Goal: Task Accomplishment & Management: Complete application form

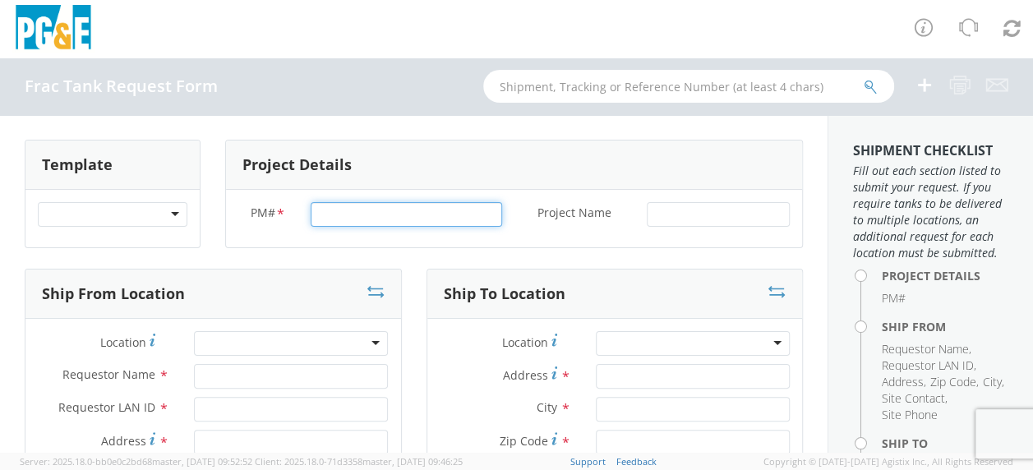
click at [340, 214] on input "PM# *" at bounding box center [406, 214] width 191 height 25
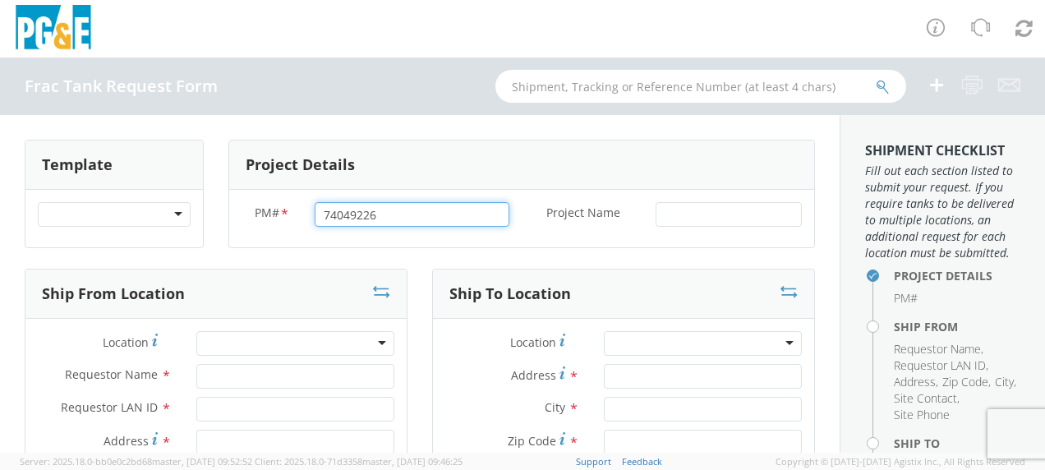
type input "74049226"
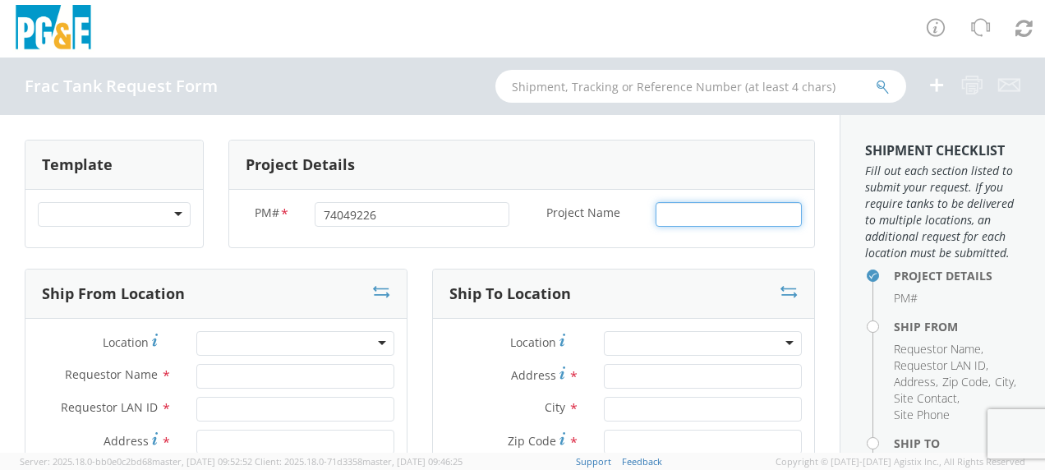
click at [656, 214] on input "Project Name *" at bounding box center [729, 214] width 146 height 25
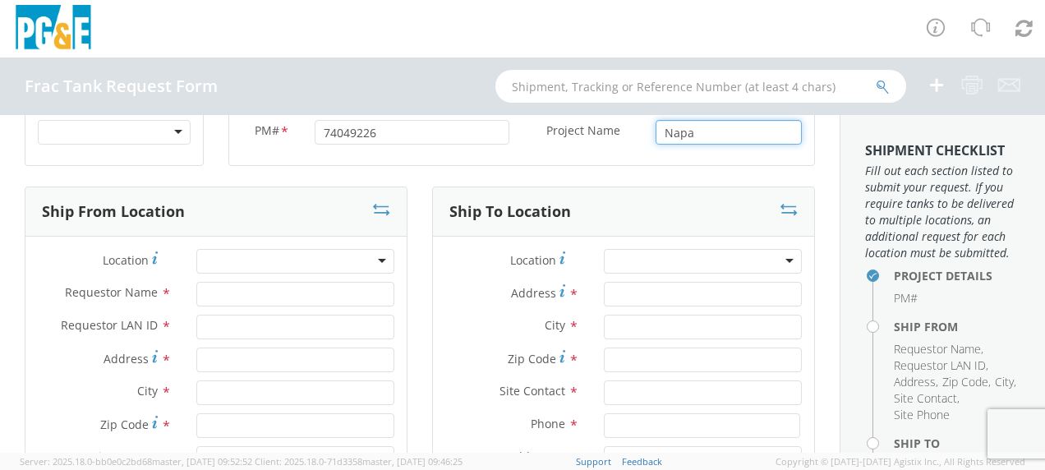
type input "Napa"
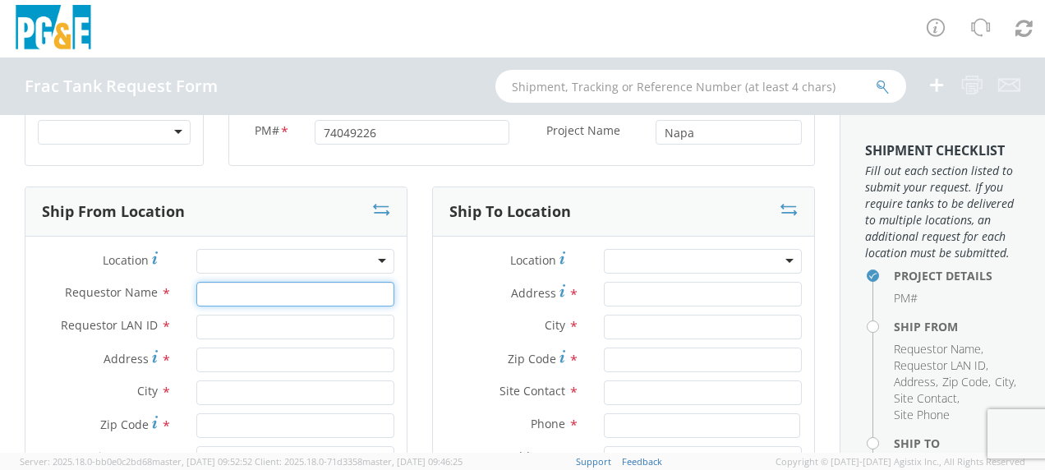
drag, startPoint x: 223, startPoint y: 292, endPoint x: 230, endPoint y: 287, distance: 8.9
click at [225, 290] on input "Requestor Name *" at bounding box center [295, 294] width 198 height 25
type input "[PERSON_NAME]"
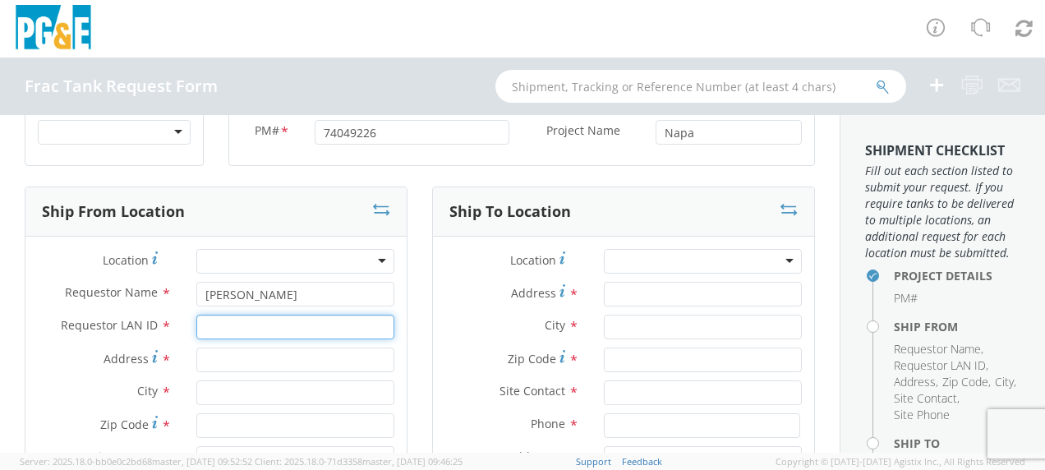
click at [219, 325] on input "Requestor LAN ID *" at bounding box center [295, 327] width 198 height 25
type input "tahj"
click at [214, 356] on input "Address *" at bounding box center [295, 360] width 198 height 25
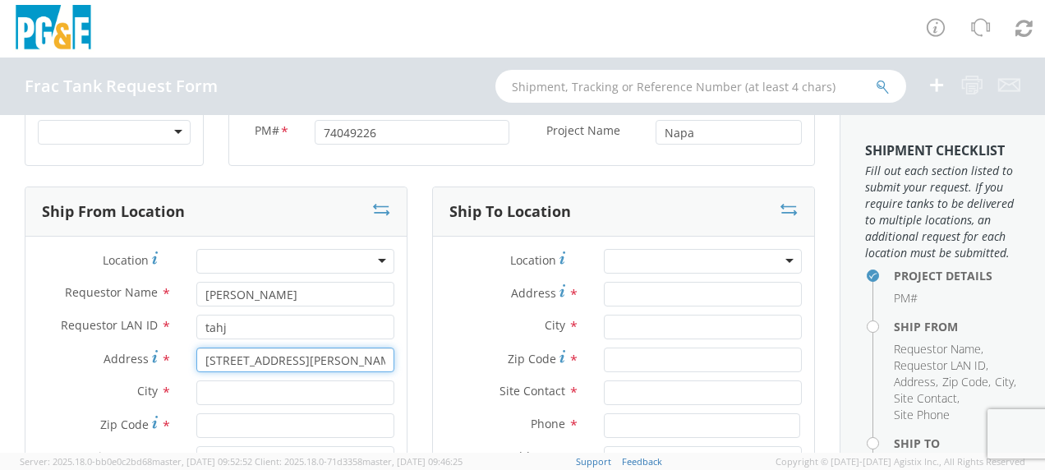
type input "[STREET_ADDRESS][PERSON_NAME]"
click at [218, 391] on input "text" at bounding box center [295, 392] width 198 height 25
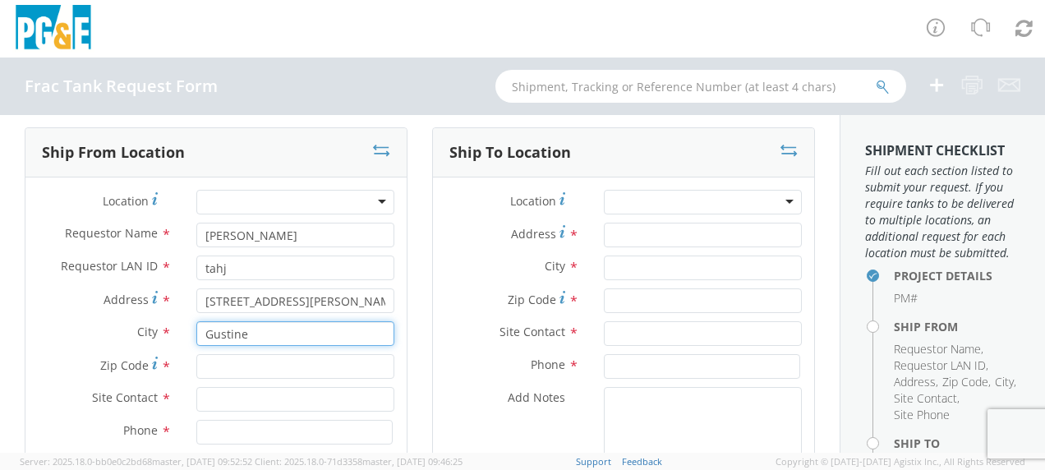
scroll to position [164, 0]
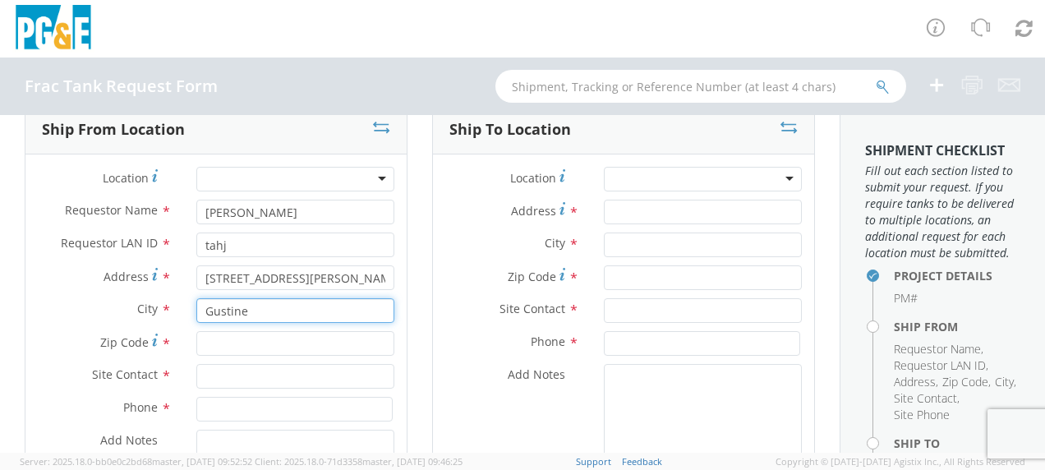
type input "Gustine"
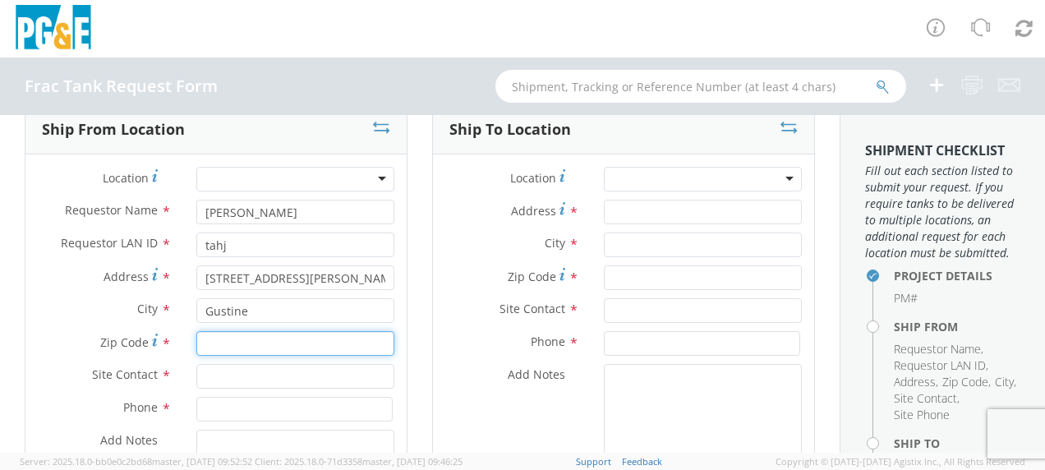
click at [223, 339] on input "Zip Code *" at bounding box center [295, 343] width 198 height 25
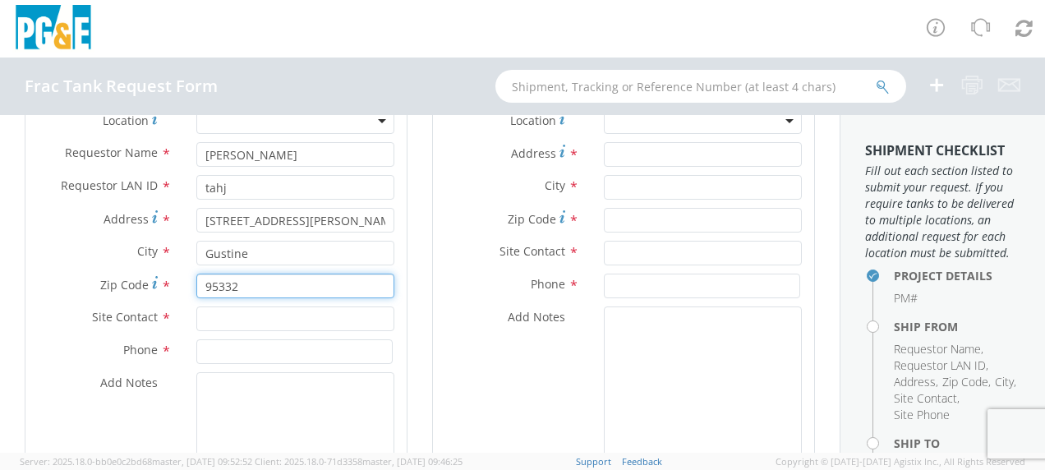
scroll to position [247, 0]
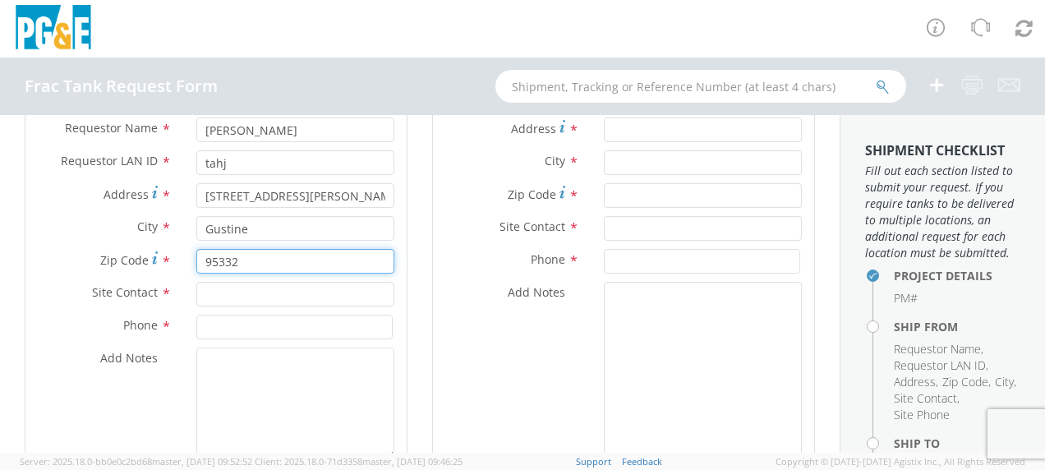
type input "95332"
click at [216, 286] on input "text" at bounding box center [295, 294] width 198 height 25
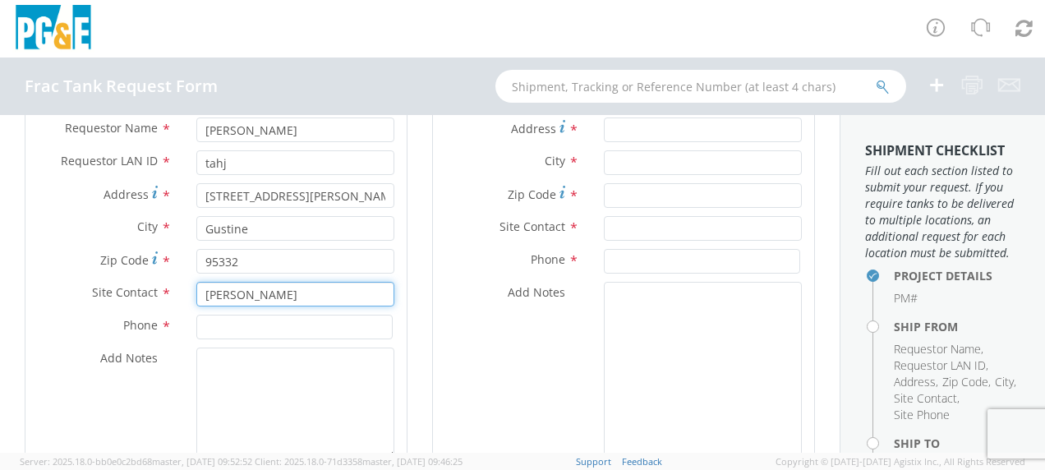
type input "[PERSON_NAME]"
drag, startPoint x: 212, startPoint y: 321, endPoint x: 224, endPoint y: 319, distance: 11.8
click at [213, 321] on input at bounding box center [294, 327] width 196 height 25
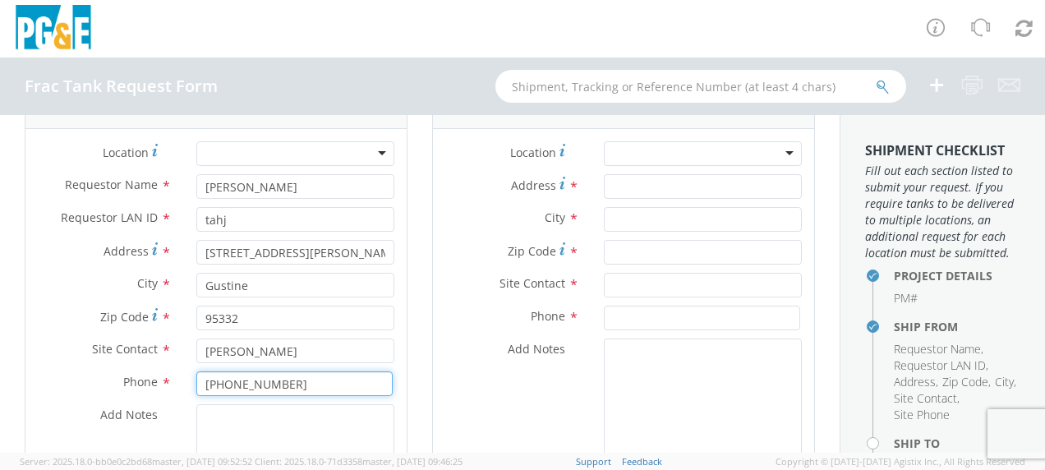
scroll to position [164, 0]
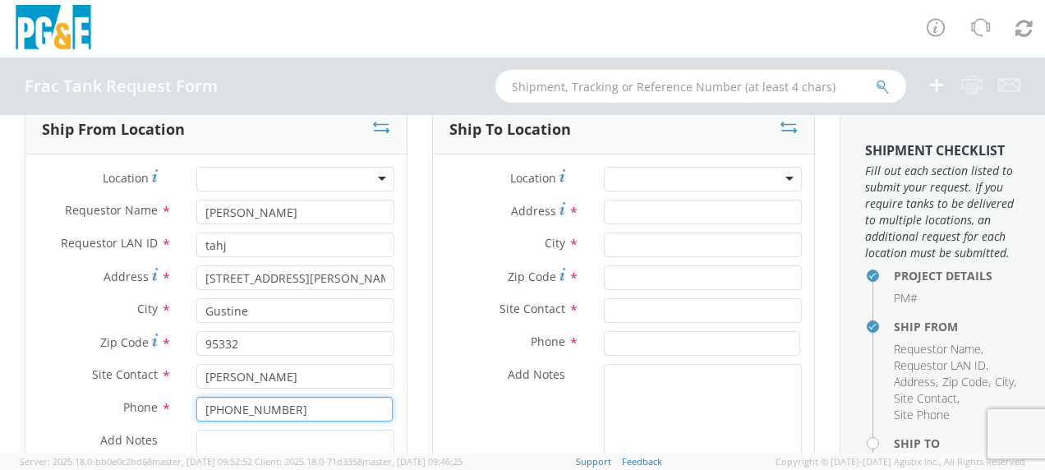
type input "[PHONE_NUMBER]"
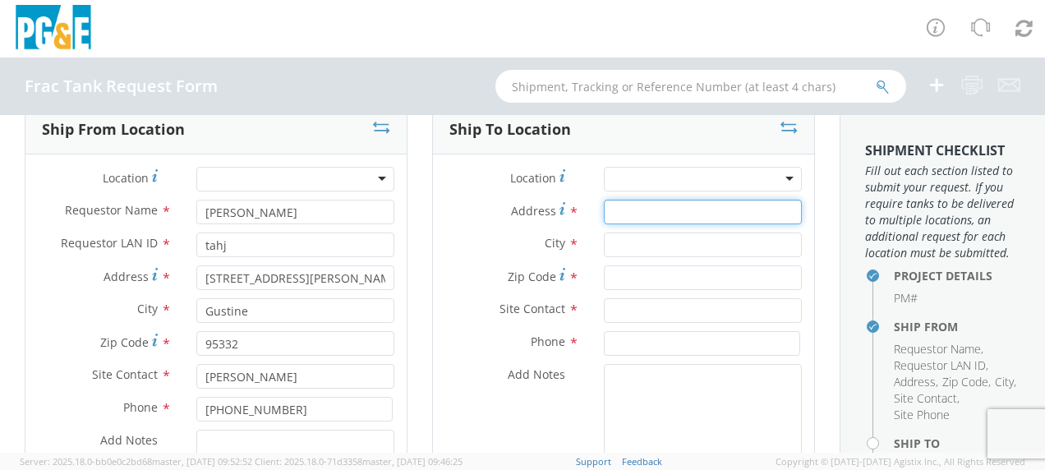
click at [616, 209] on input "Address *" at bounding box center [703, 212] width 198 height 25
type input "Stanly Ln"
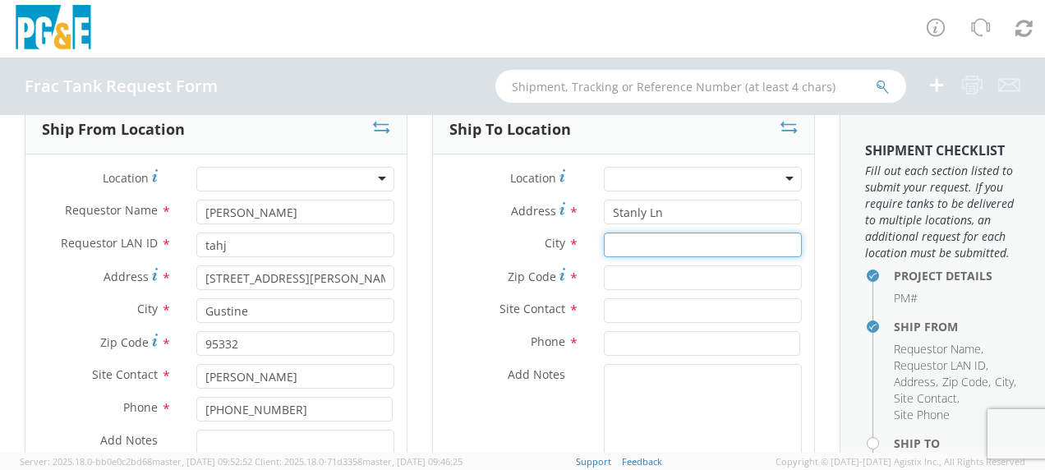
click at [611, 238] on input "text" at bounding box center [703, 245] width 198 height 25
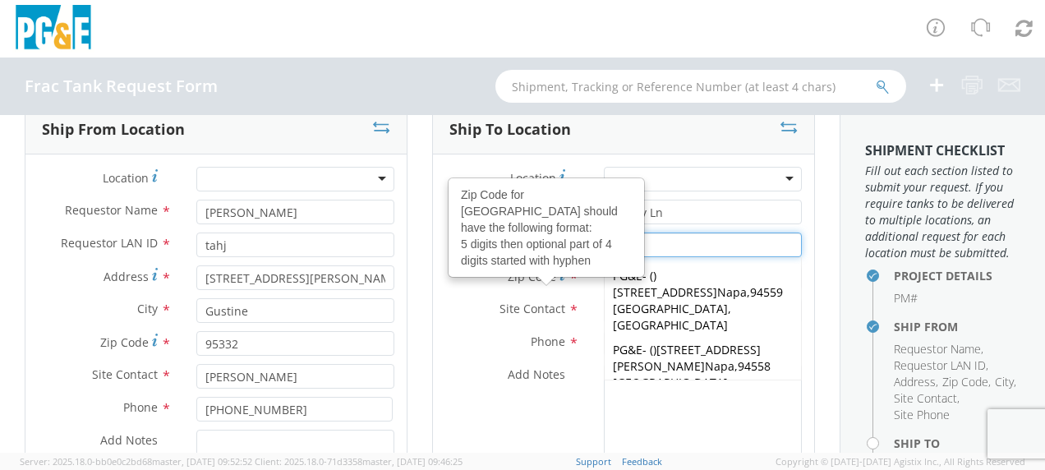
type input "Napa"
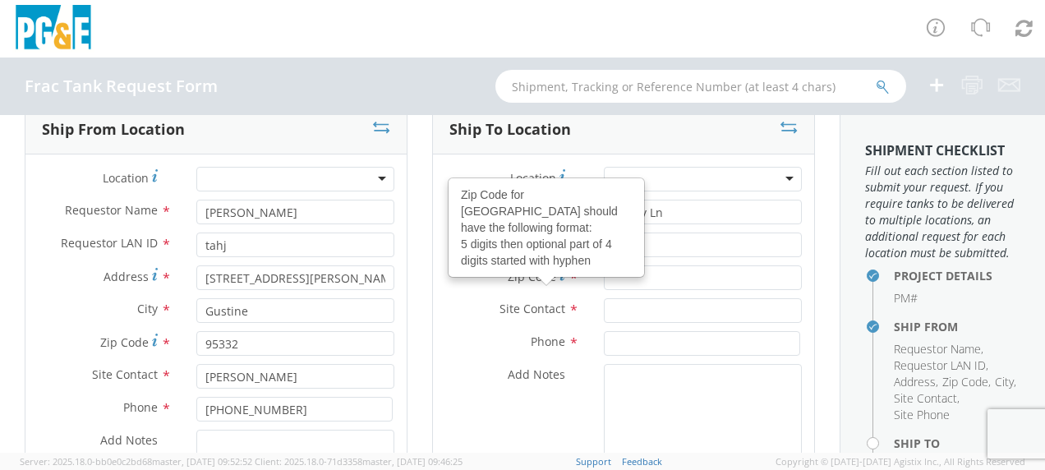
click at [560, 276] on use at bounding box center [563, 274] width 6 height 12
click at [604, 276] on input "Zip Code Zip Code for United States should have the following format: 5 digits …" at bounding box center [703, 277] width 198 height 25
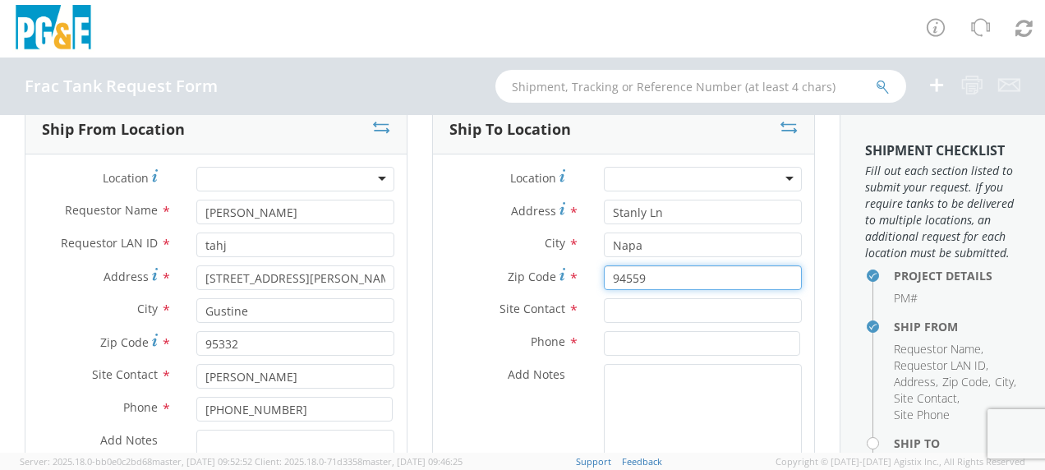
type input "94559"
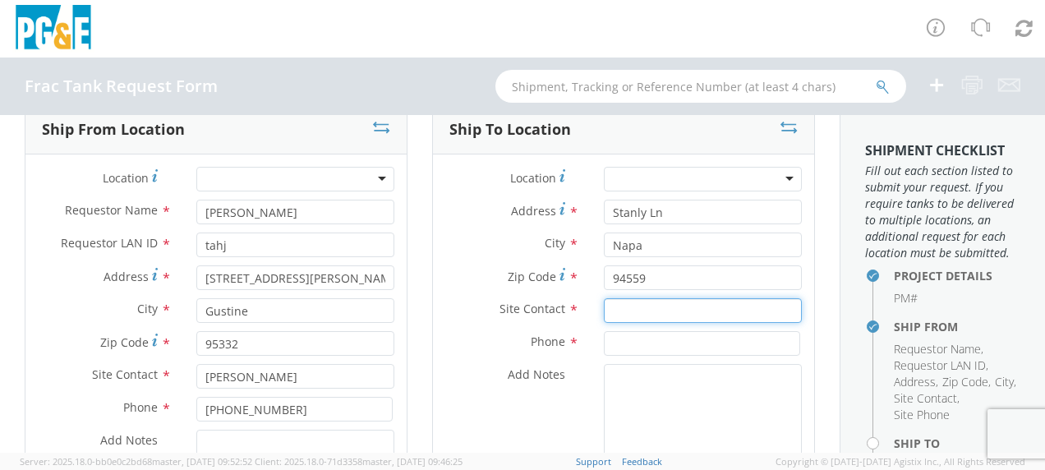
click at [618, 312] on input "text" at bounding box center [703, 310] width 198 height 25
type input "Joe Shupe"
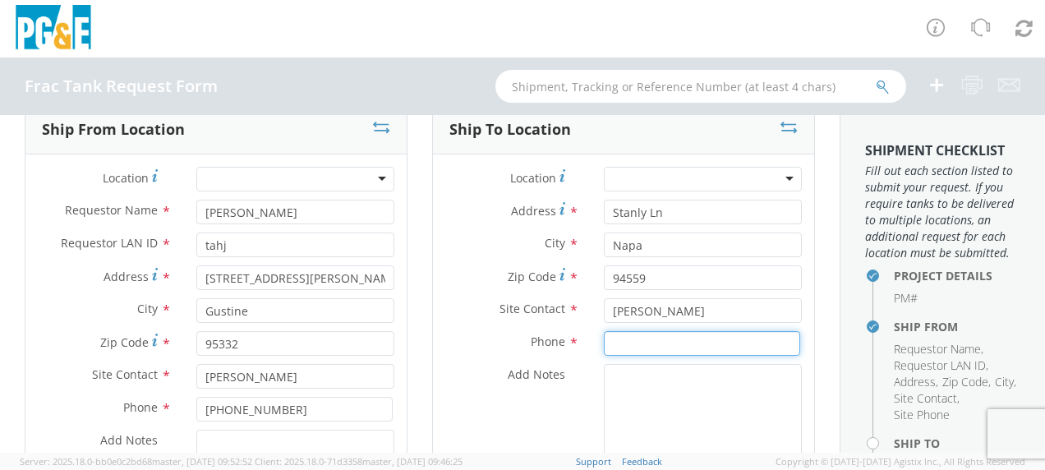
click at [615, 338] on input at bounding box center [702, 343] width 196 height 25
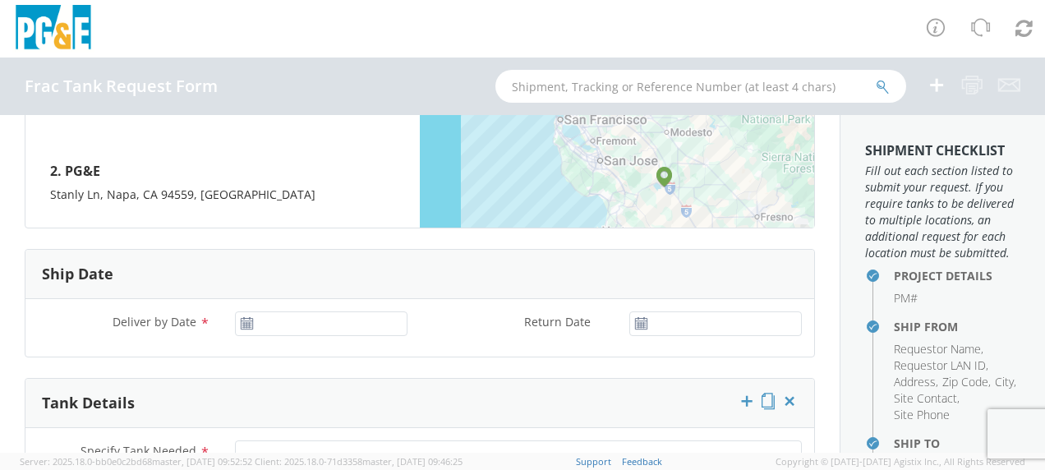
scroll to position [822, 0]
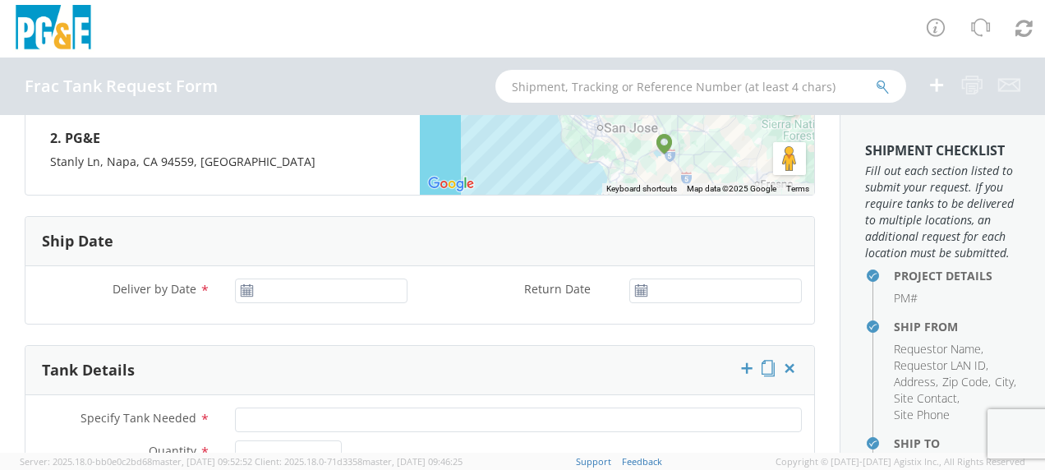
type input "920-517-7254"
click at [279, 274] on div "Deliver by Date * Return Date *" at bounding box center [419, 295] width 789 height 58
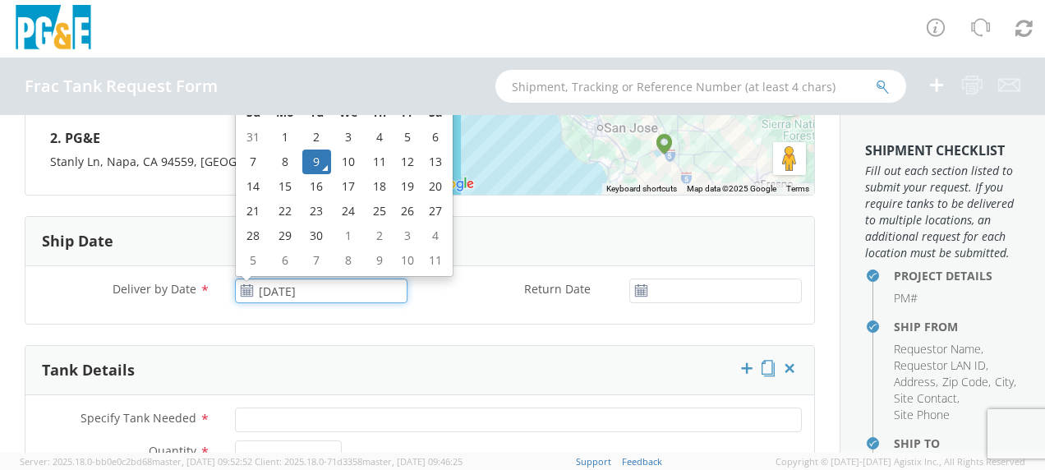
click at [278, 285] on input "[DATE]" at bounding box center [321, 291] width 173 height 25
click at [374, 159] on td "11" at bounding box center [379, 162] width 29 height 25
type input "09/11/2025"
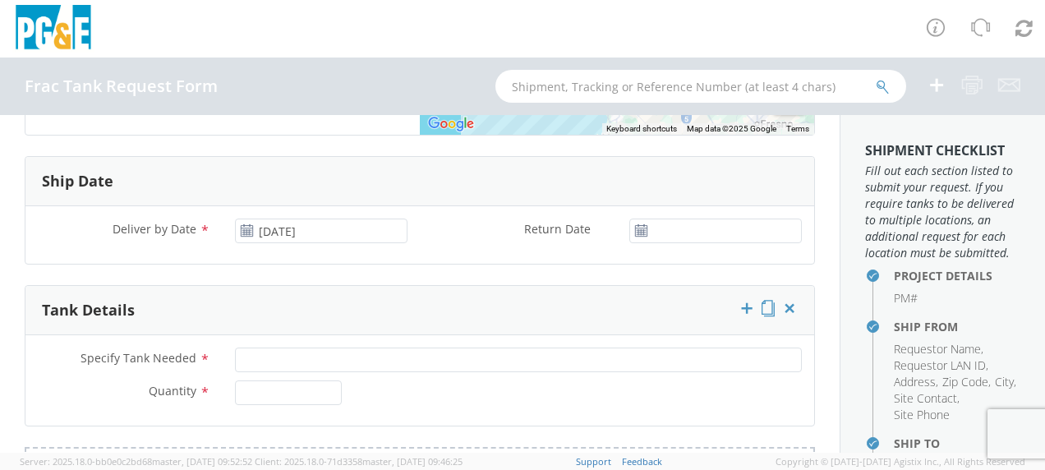
scroll to position [986, 0]
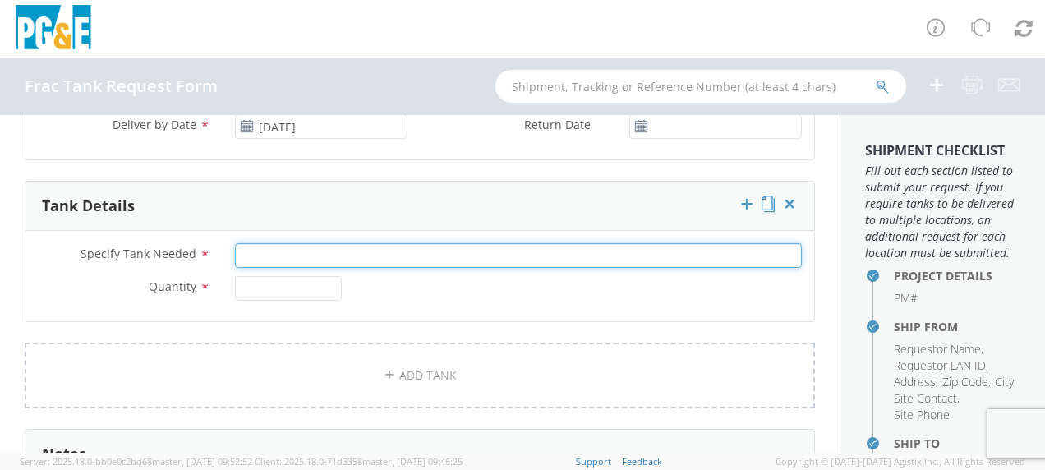
click at [266, 247] on input "Specify Tank Needed *" at bounding box center [518, 255] width 567 height 25
type input "10K Double Wall"
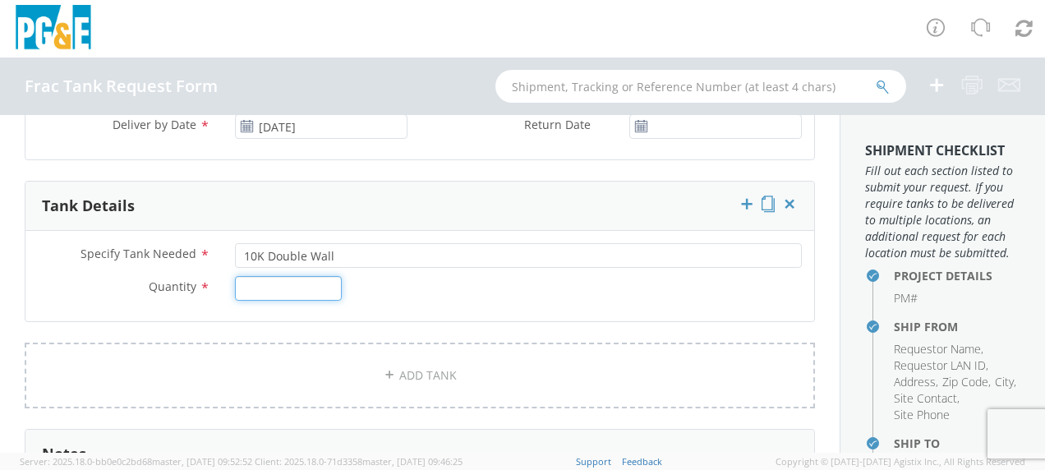
click at [265, 293] on input "Quantity *" at bounding box center [288, 288] width 107 height 25
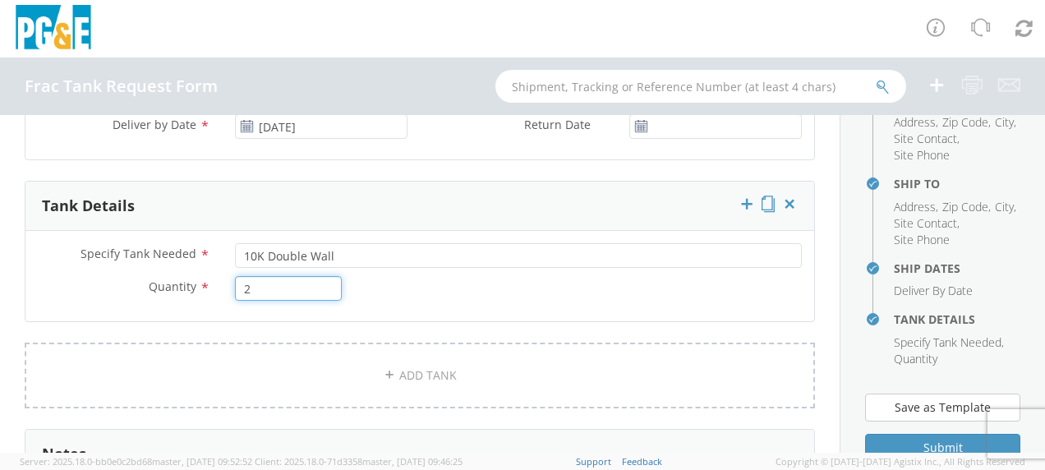
scroll to position [411, 0]
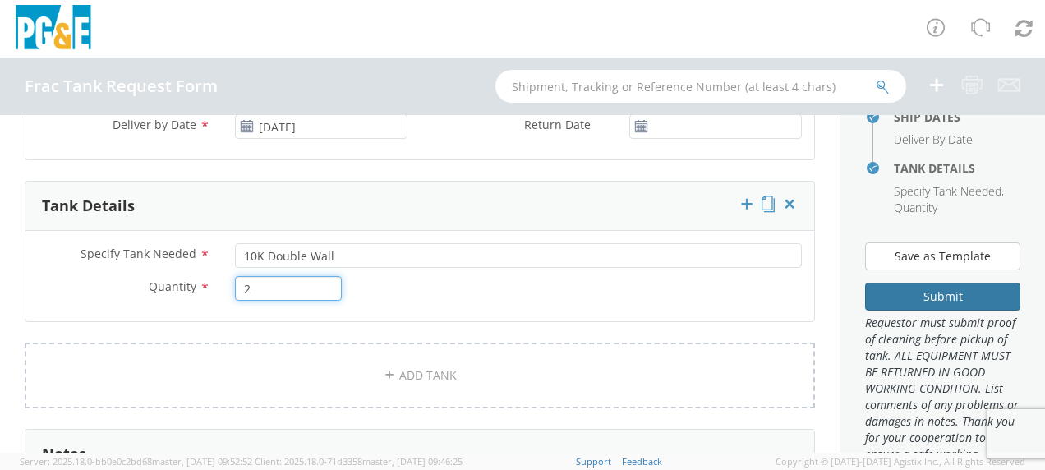
type input "2"
click at [924, 311] on button "Submit" at bounding box center [942, 297] width 155 height 28
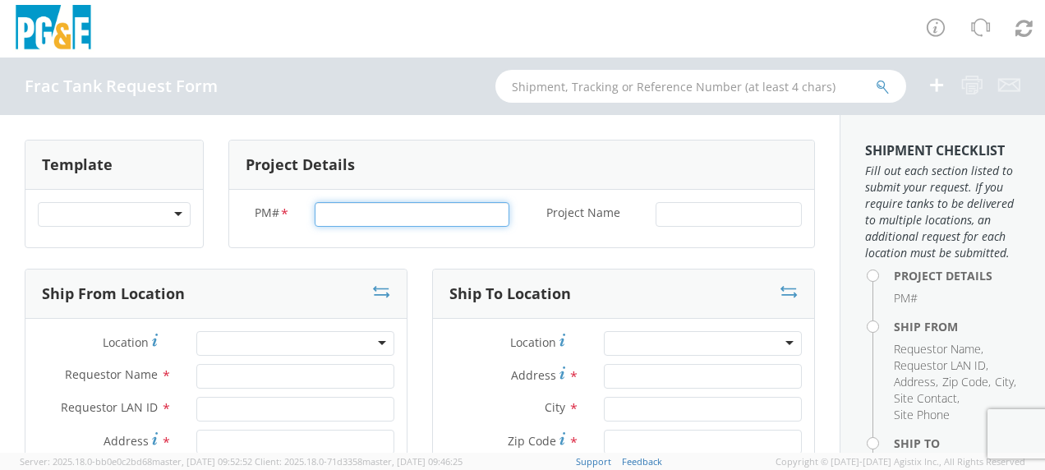
click at [341, 215] on input "PM# *" at bounding box center [412, 214] width 195 height 25
type input "74051442"
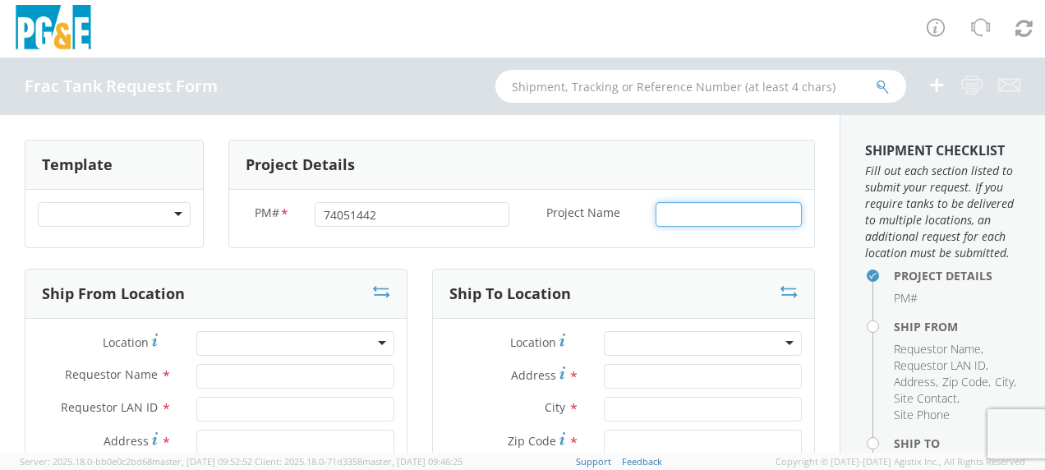
click at [656, 212] on input "Project Name *" at bounding box center [729, 214] width 146 height 25
type input "[GEOGRAPHIC_DATA]"
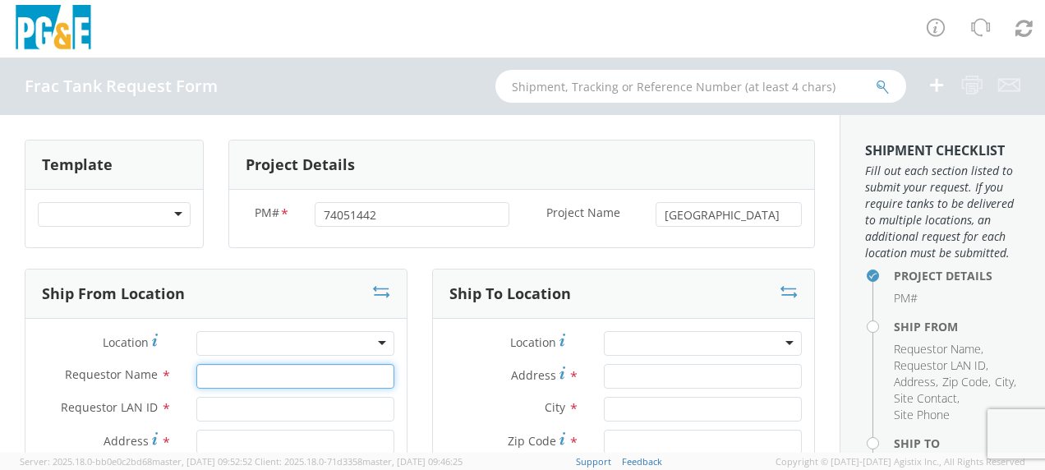
click at [228, 366] on input "Requestor Name *" at bounding box center [295, 376] width 198 height 25
type input "[PERSON_NAME]"
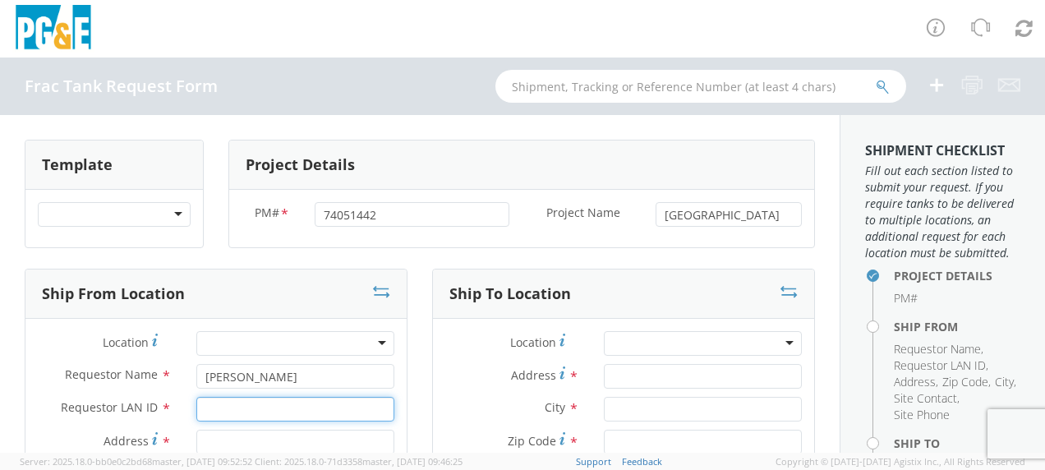
click at [220, 412] on input "Requestor LAN ID *" at bounding box center [295, 409] width 198 height 25
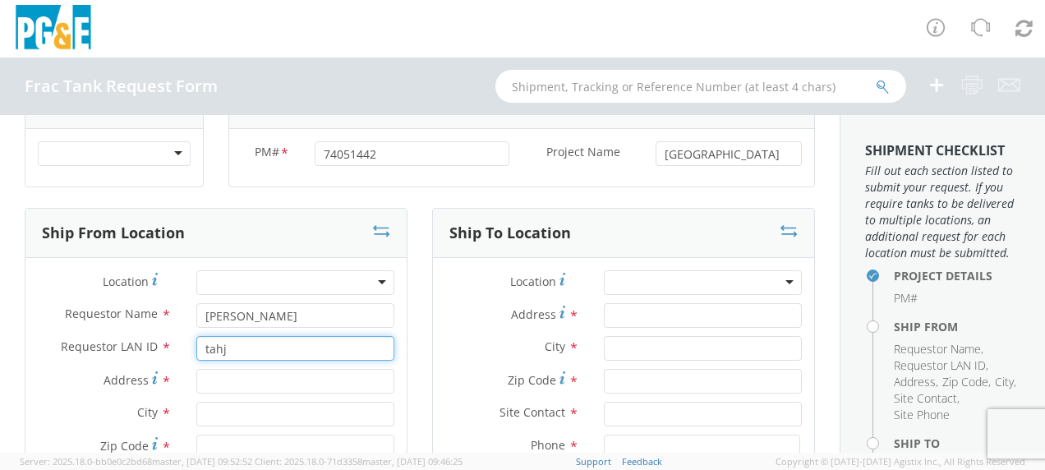
scroll to position [82, 0]
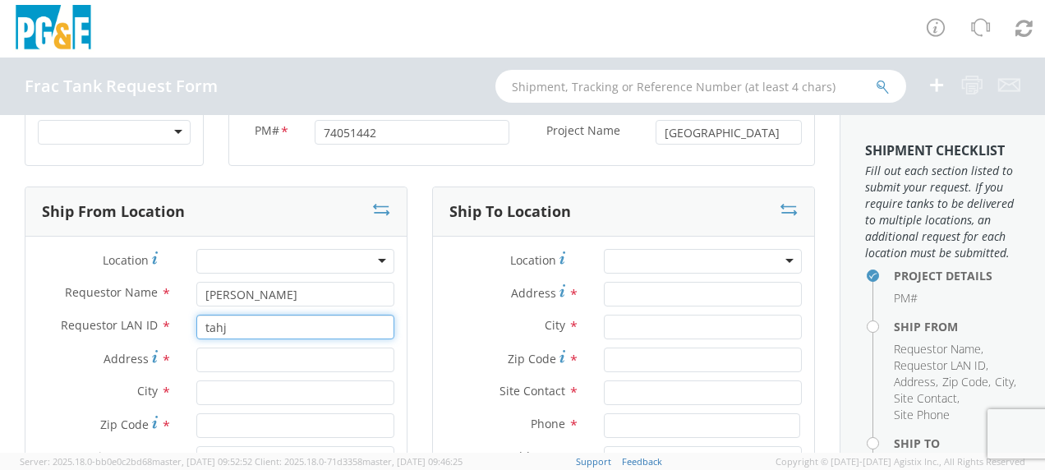
type input "tahj"
click at [227, 362] on input "Address *" at bounding box center [295, 360] width 198 height 25
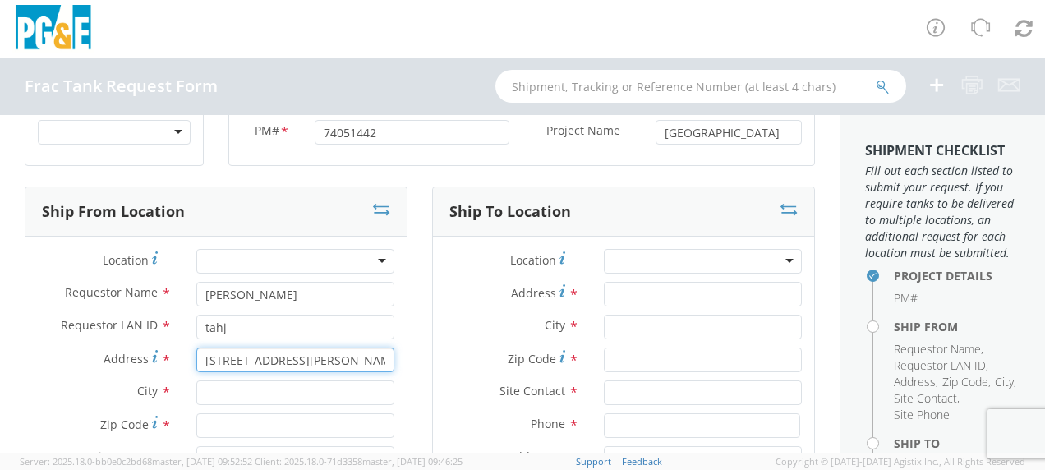
type input "[STREET_ADDRESS][PERSON_NAME]"
click at [222, 393] on input "text" at bounding box center [295, 392] width 198 height 25
type input "Gustine"
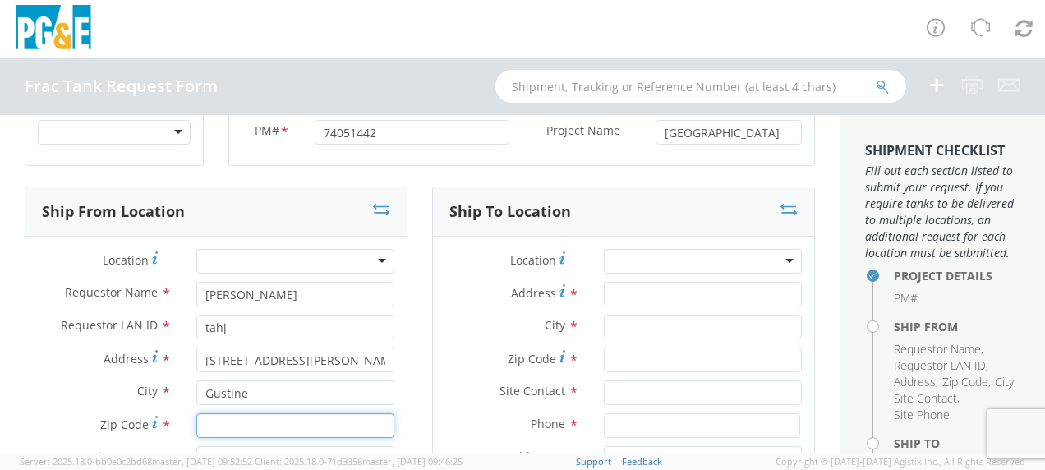
click at [217, 417] on input "Zip Code *" at bounding box center [295, 425] width 198 height 25
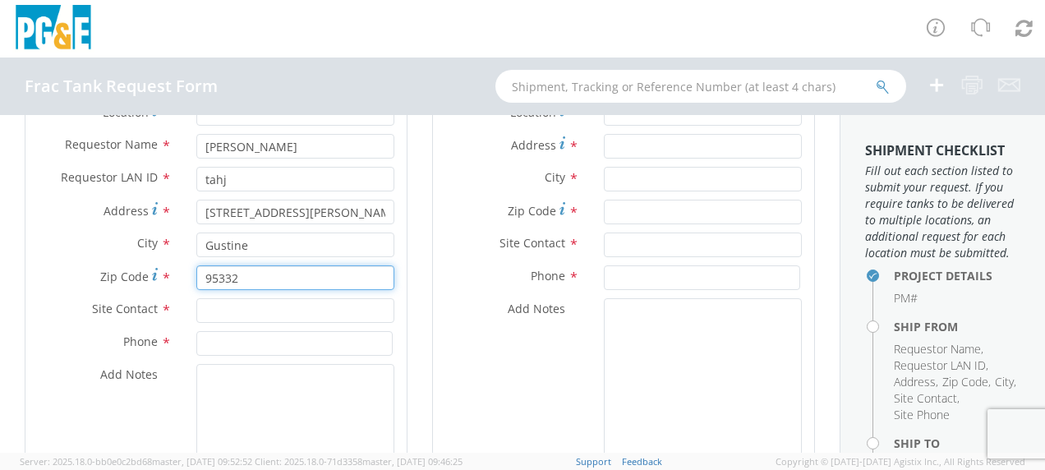
scroll to position [247, 0]
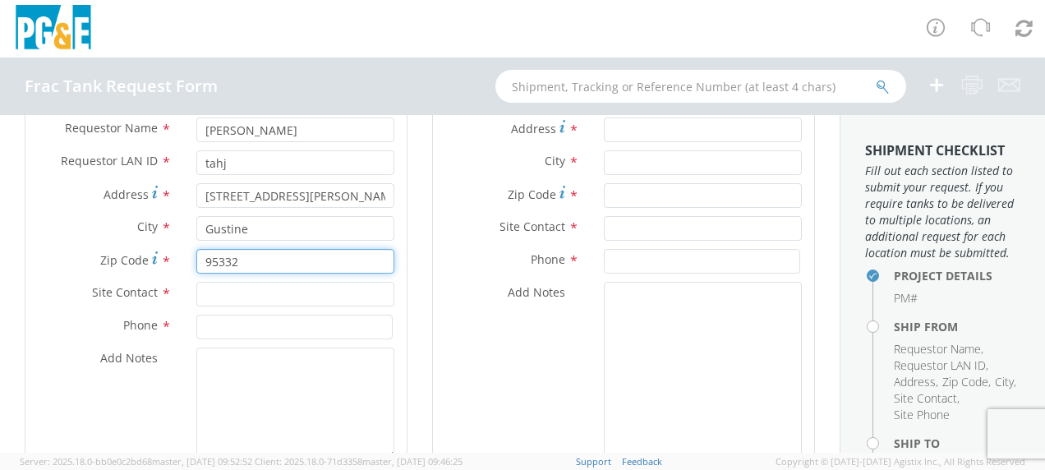
type input "95332"
click at [230, 293] on input "text" at bounding box center [295, 294] width 198 height 25
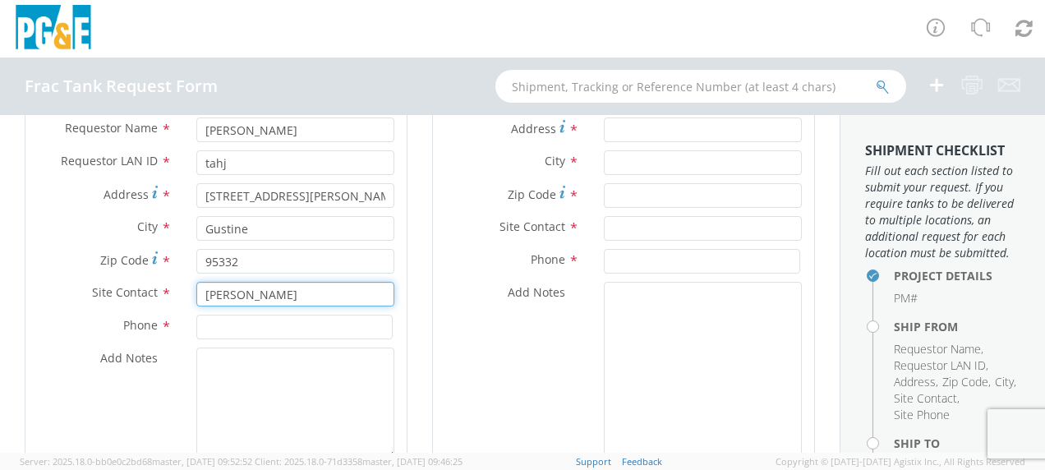
type input "[PERSON_NAME]"
click at [222, 324] on input at bounding box center [294, 327] width 196 height 25
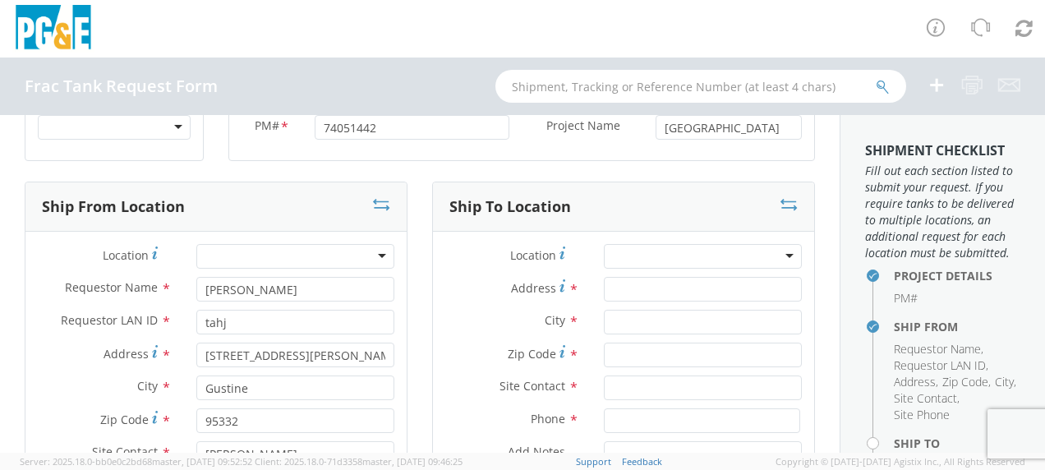
scroll to position [82, 0]
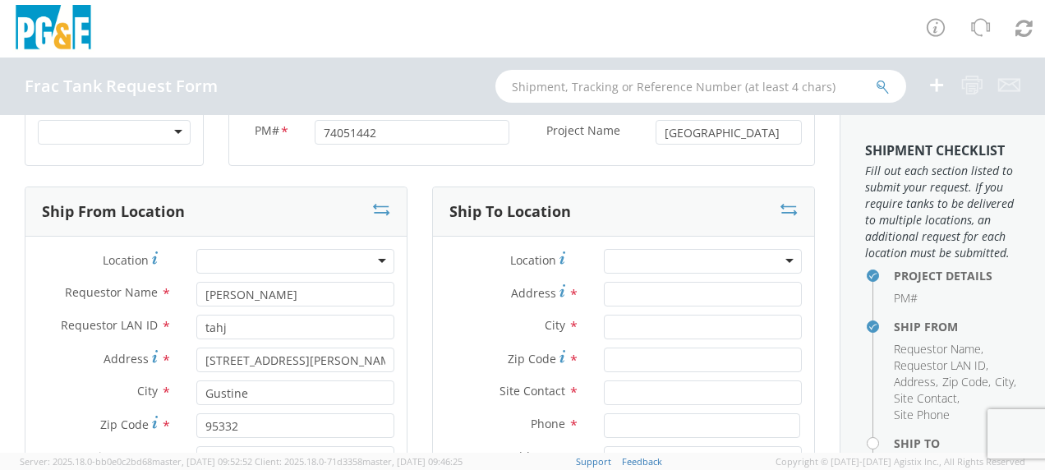
type input "[PHONE_NUMBER]"
click at [619, 288] on input "Address *" at bounding box center [703, 294] width 198 height 25
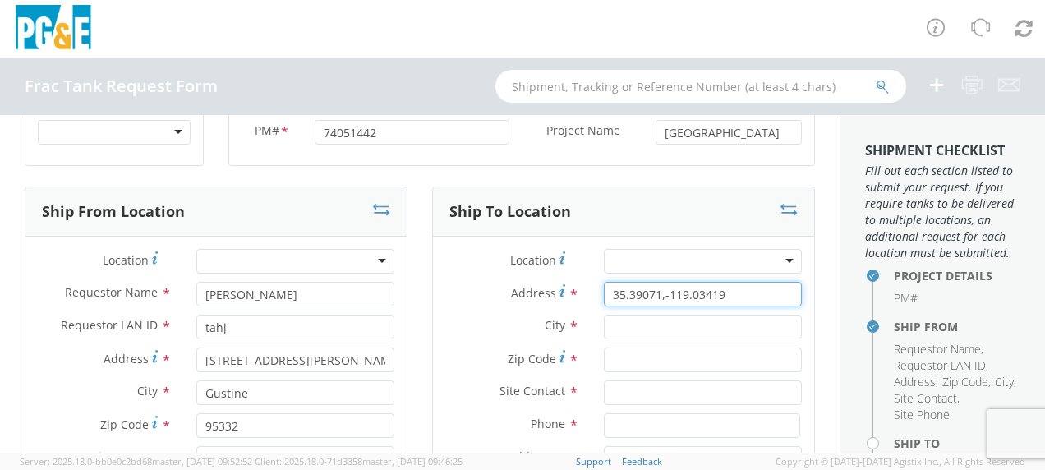
type input "35.39071,-119.03419"
click at [610, 326] on input "text" at bounding box center [703, 327] width 198 height 25
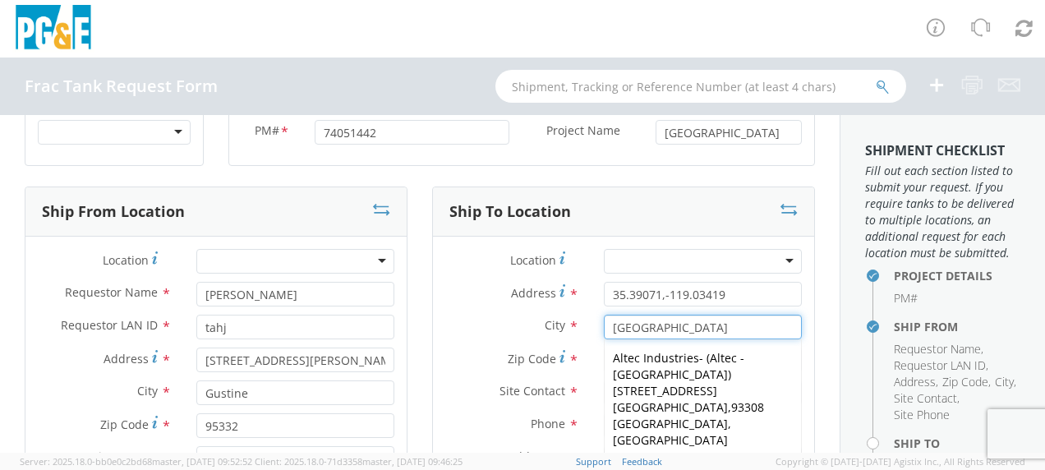
type input "[GEOGRAPHIC_DATA]"
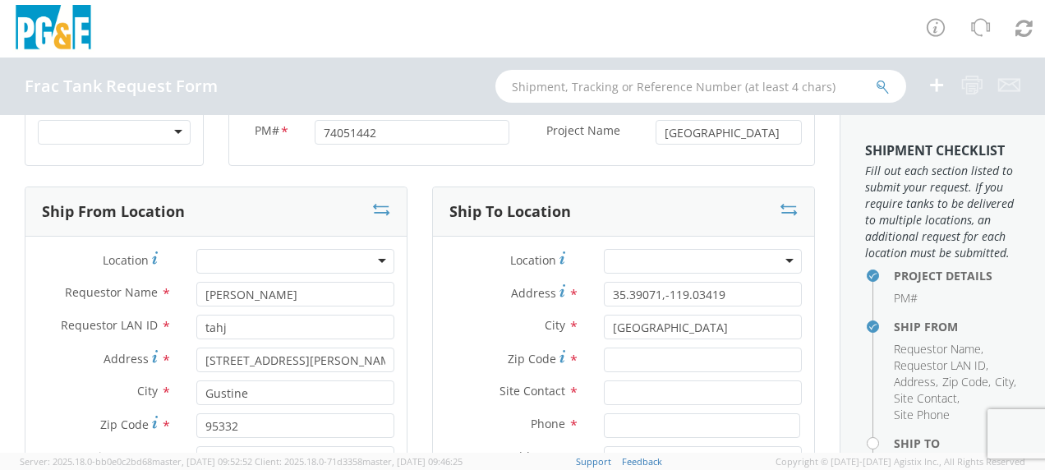
click at [532, 353] on span "Zip Code" at bounding box center [532, 359] width 48 height 16
click at [604, 353] on input "Zip Code *" at bounding box center [703, 360] width 198 height 25
type input "93308"
click at [620, 399] on input "text" at bounding box center [703, 392] width 198 height 25
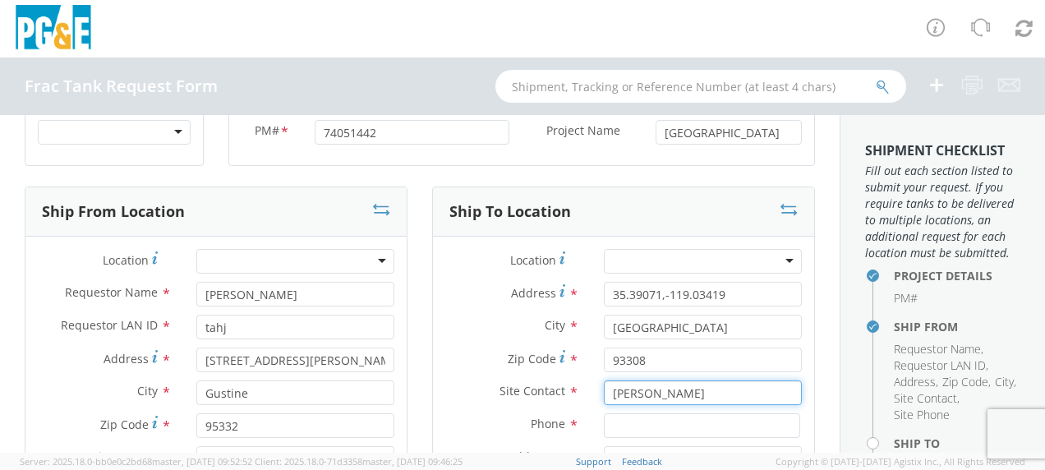
scroll to position [164, 0]
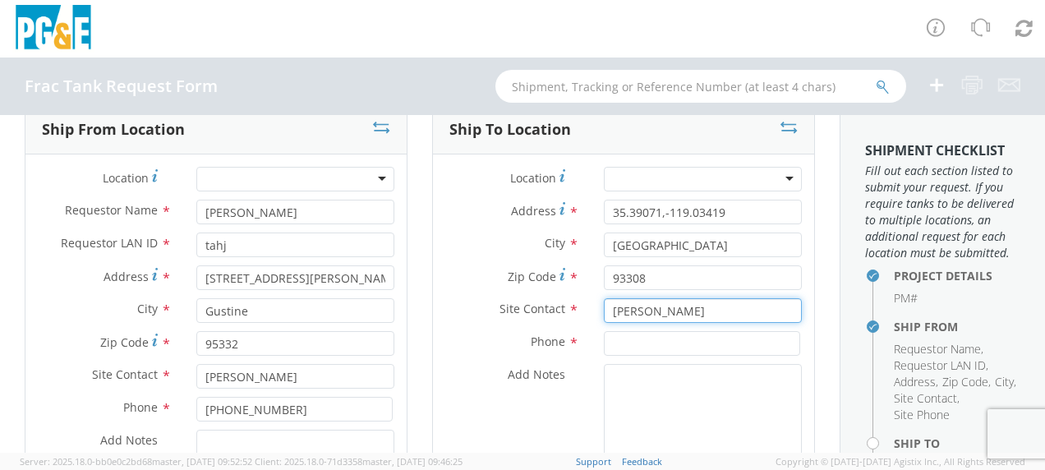
type input "[PERSON_NAME]"
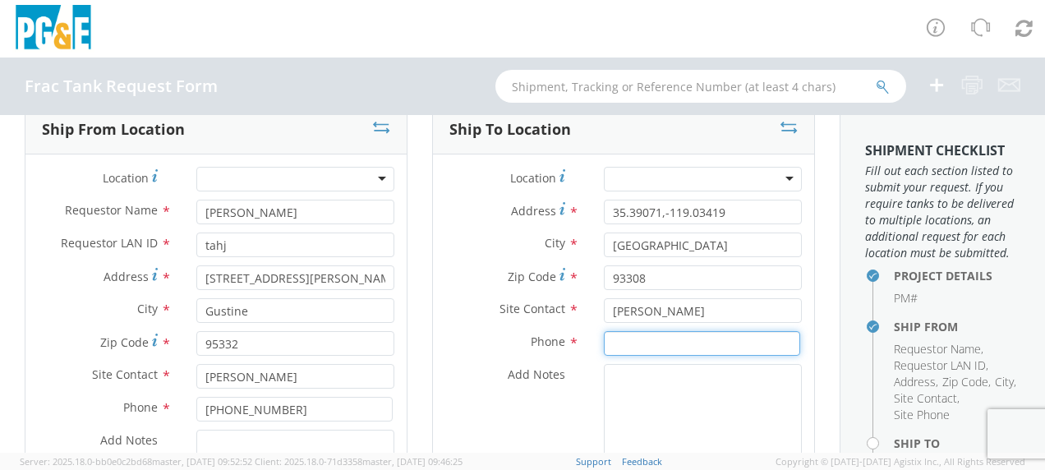
click at [615, 342] on input at bounding box center [702, 343] width 196 height 25
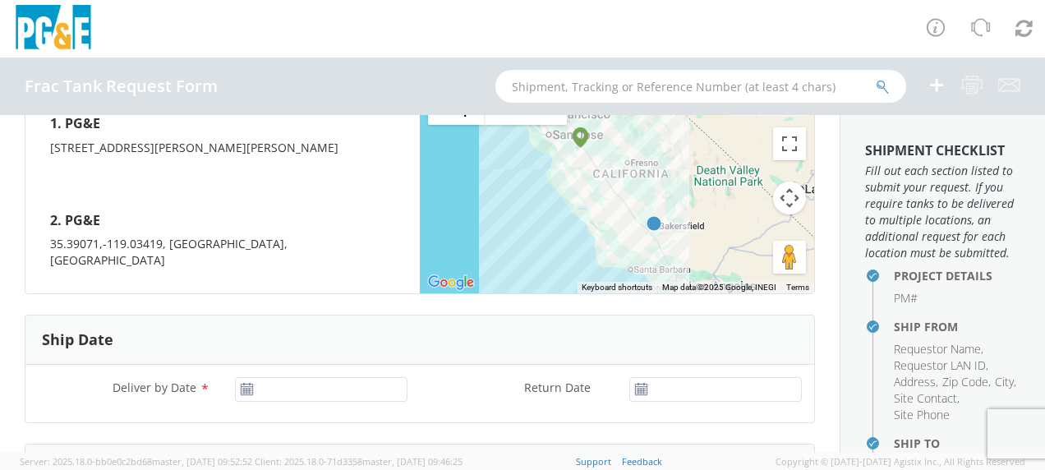
scroll to position [822, 0]
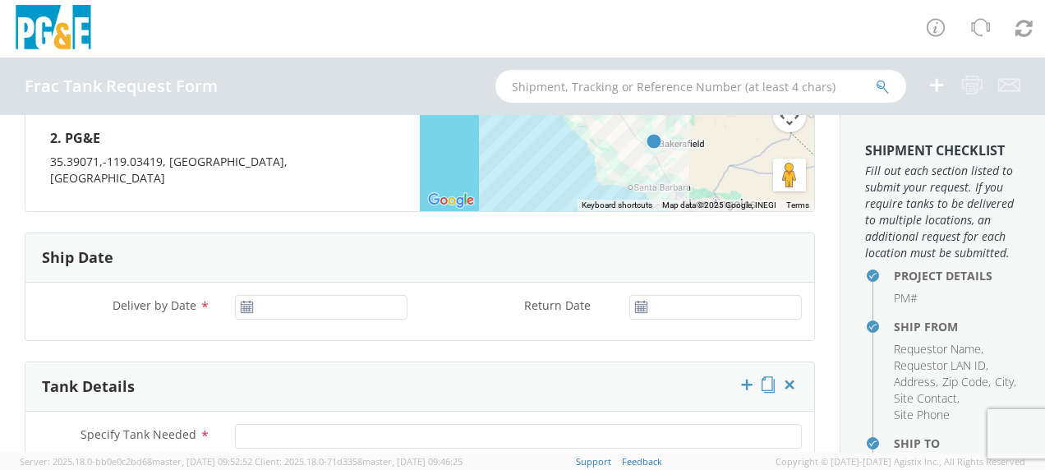
type input "[PHONE_NUMBER]"
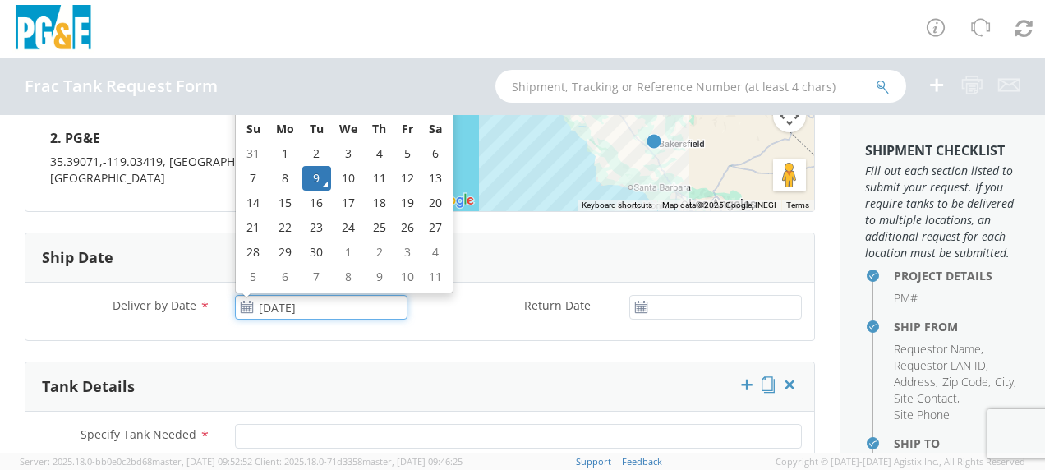
click at [281, 295] on input "[DATE]" at bounding box center [321, 307] width 173 height 25
click at [345, 166] on td "10" at bounding box center [348, 178] width 35 height 25
type input "[DATE]"
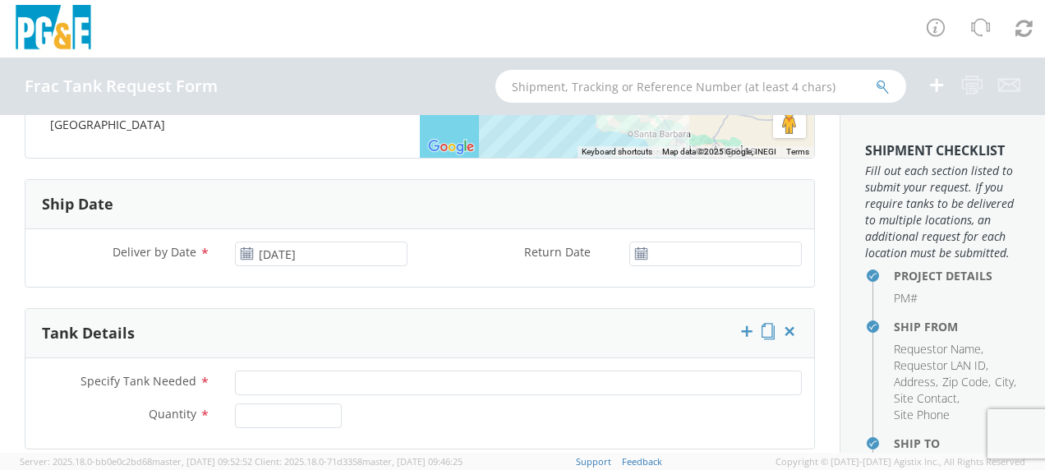
scroll to position [904, 0]
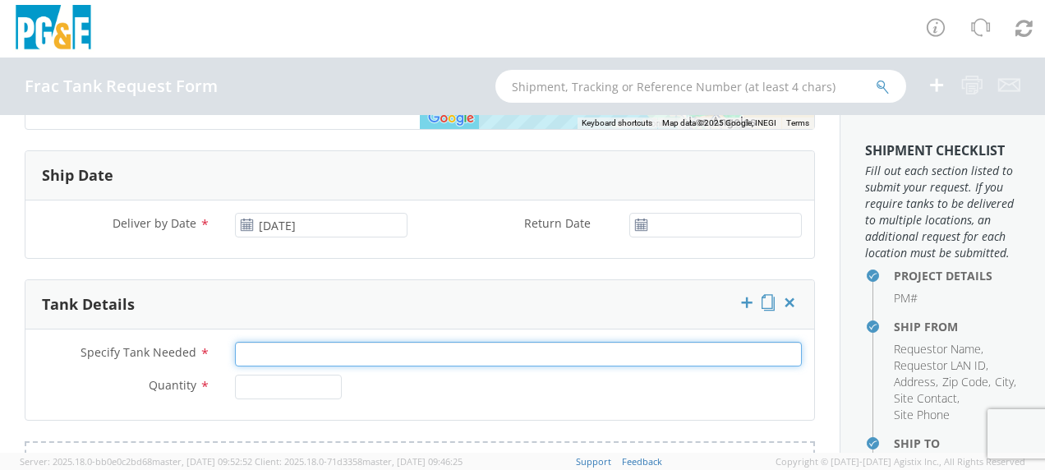
click at [270, 342] on input "Specify Tank Needed *" at bounding box center [518, 354] width 567 height 25
type input "20K Single Wall"
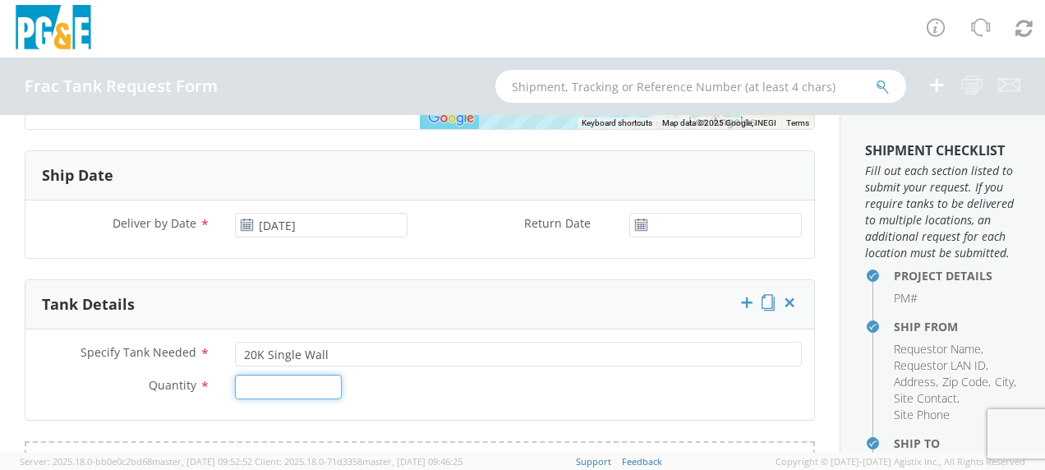
click at [273, 375] on input "Quantity *" at bounding box center [288, 387] width 107 height 25
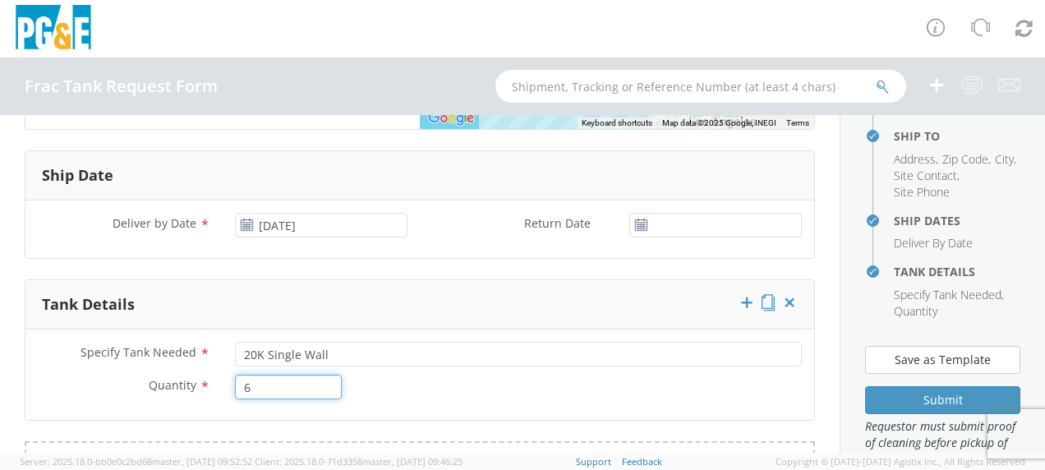
scroll to position [411, 0]
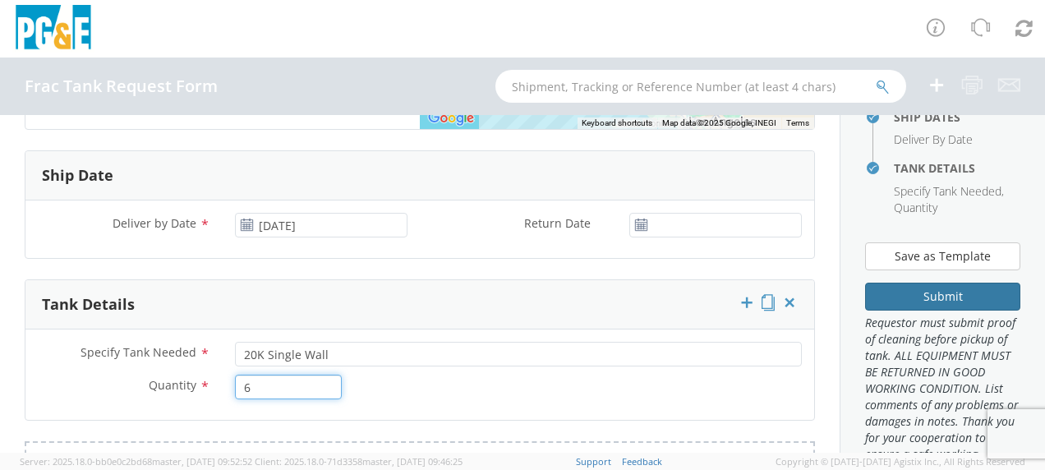
type input "6"
click at [927, 311] on button "Submit" at bounding box center [942, 297] width 155 height 28
